Goal: Submit feedback/report problem

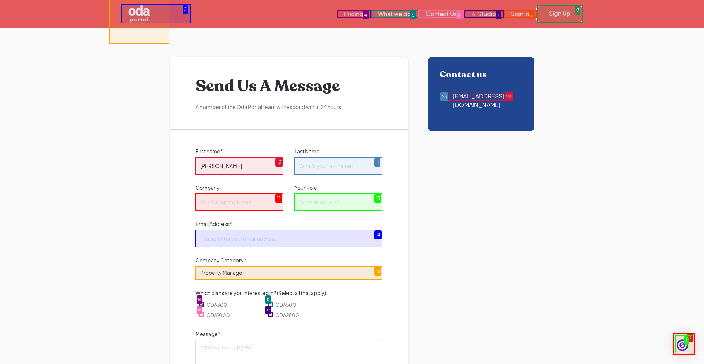
type input "[PERSON_NAME]"
type input "RTR"
type input "Sales"
type input "[EMAIL_ADDRESS][DOMAIN_NAME]"
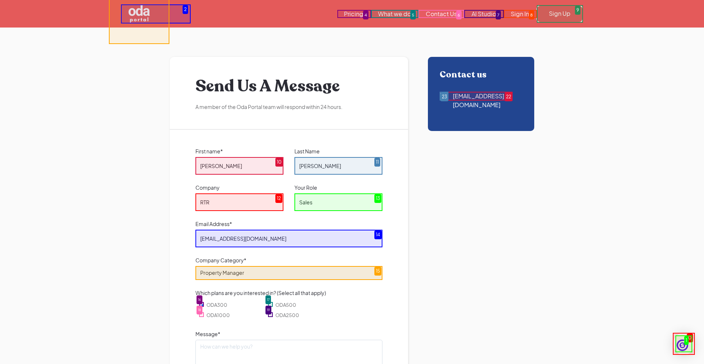
select select "Other"
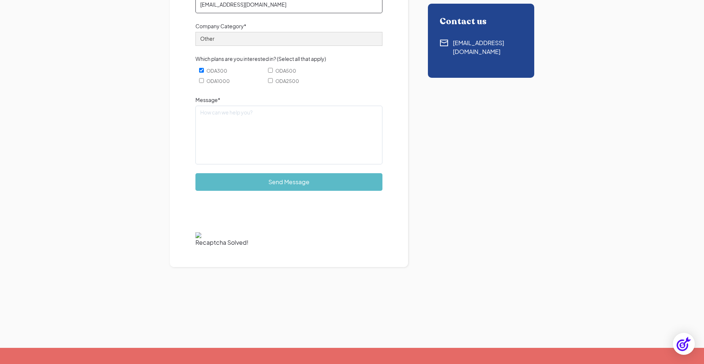
type input "[EMAIL_ADDRESS][DOMAIN_NAME]"
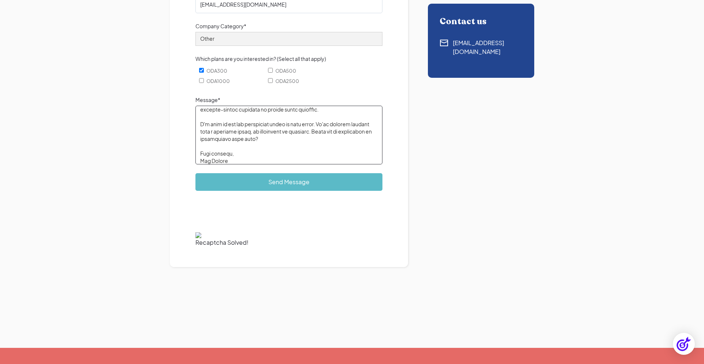
scroll to position [0, 0]
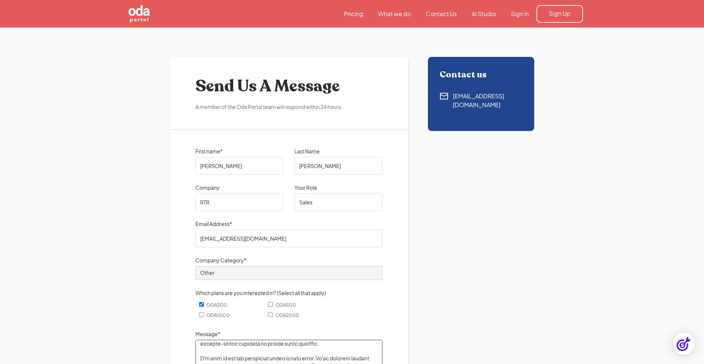
type textarea "Hi there, I came across your AI image enhancement for property managers and tho…"
